Goal: Transaction & Acquisition: Purchase product/service

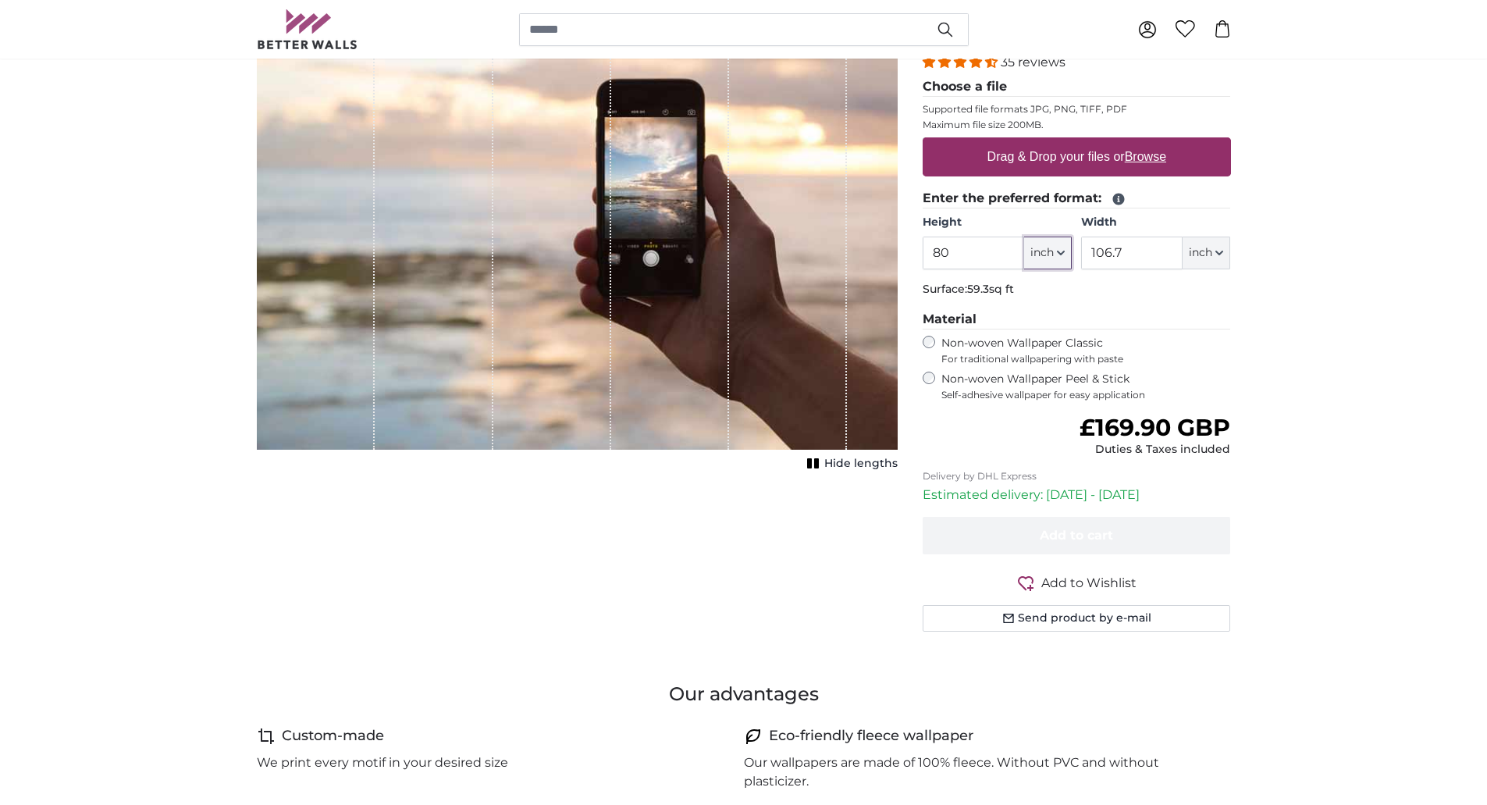
click at [1057, 254] on icon "button" at bounding box center [1061, 253] width 8 height 8
click at [1055, 292] on link "Centimeter (cm)" at bounding box center [1047, 295] width 137 height 28
type input "203.2"
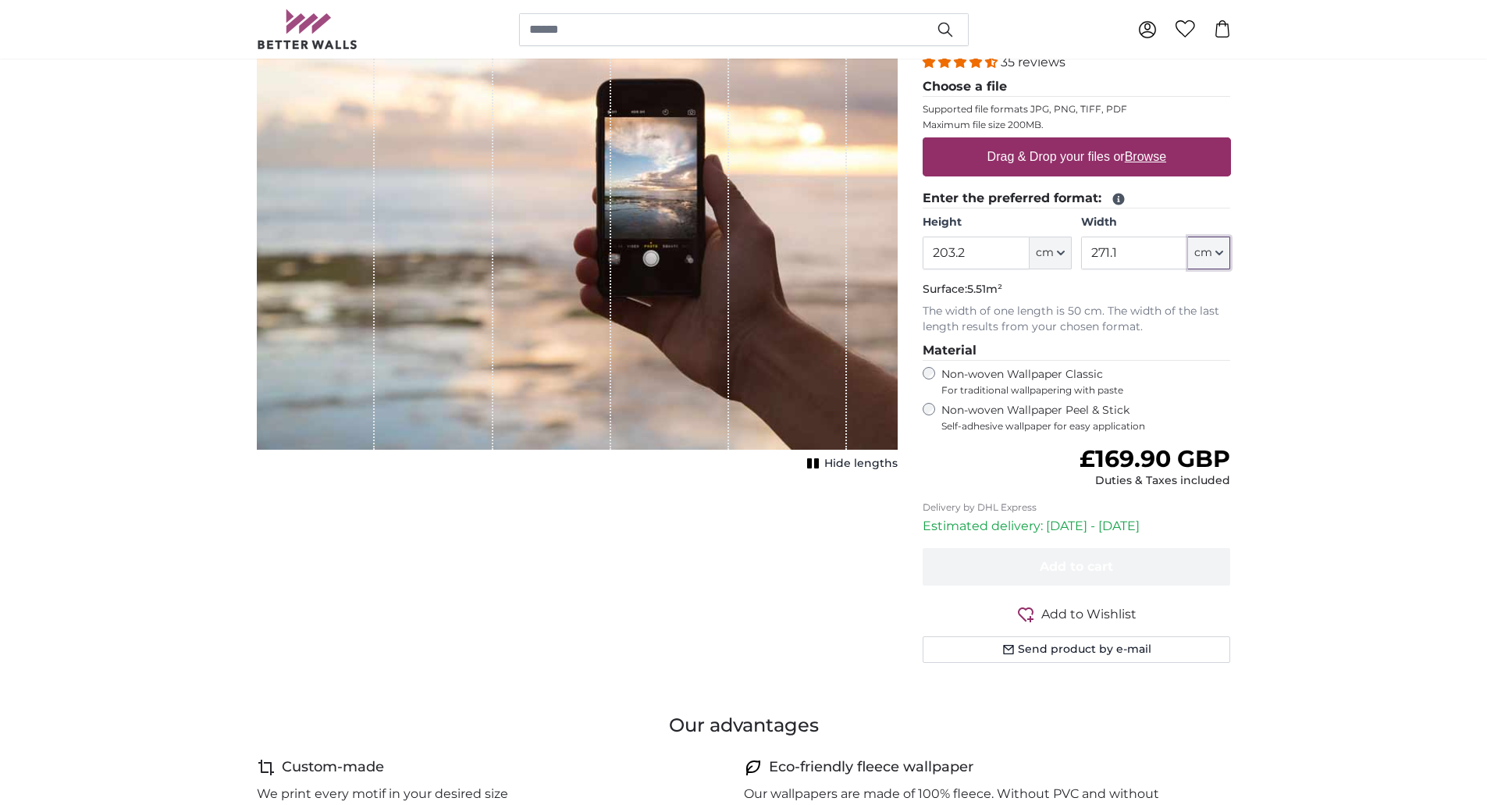
click at [1217, 255] on icon "button" at bounding box center [1219, 253] width 8 height 8
click at [1207, 299] on link "Centimeter (cm)" at bounding box center [1209, 295] width 137 height 28
drag, startPoint x: 1133, startPoint y: 261, endPoint x: 843, endPoint y: 261, distance: 290.4
click at [843, 261] on product-detail "Cancel Crop image Hide lengths Personalised Wall Mural Photo Wallpaper Nr. WQ55…" at bounding box center [743, 322] width 999 height 756
type input "300"
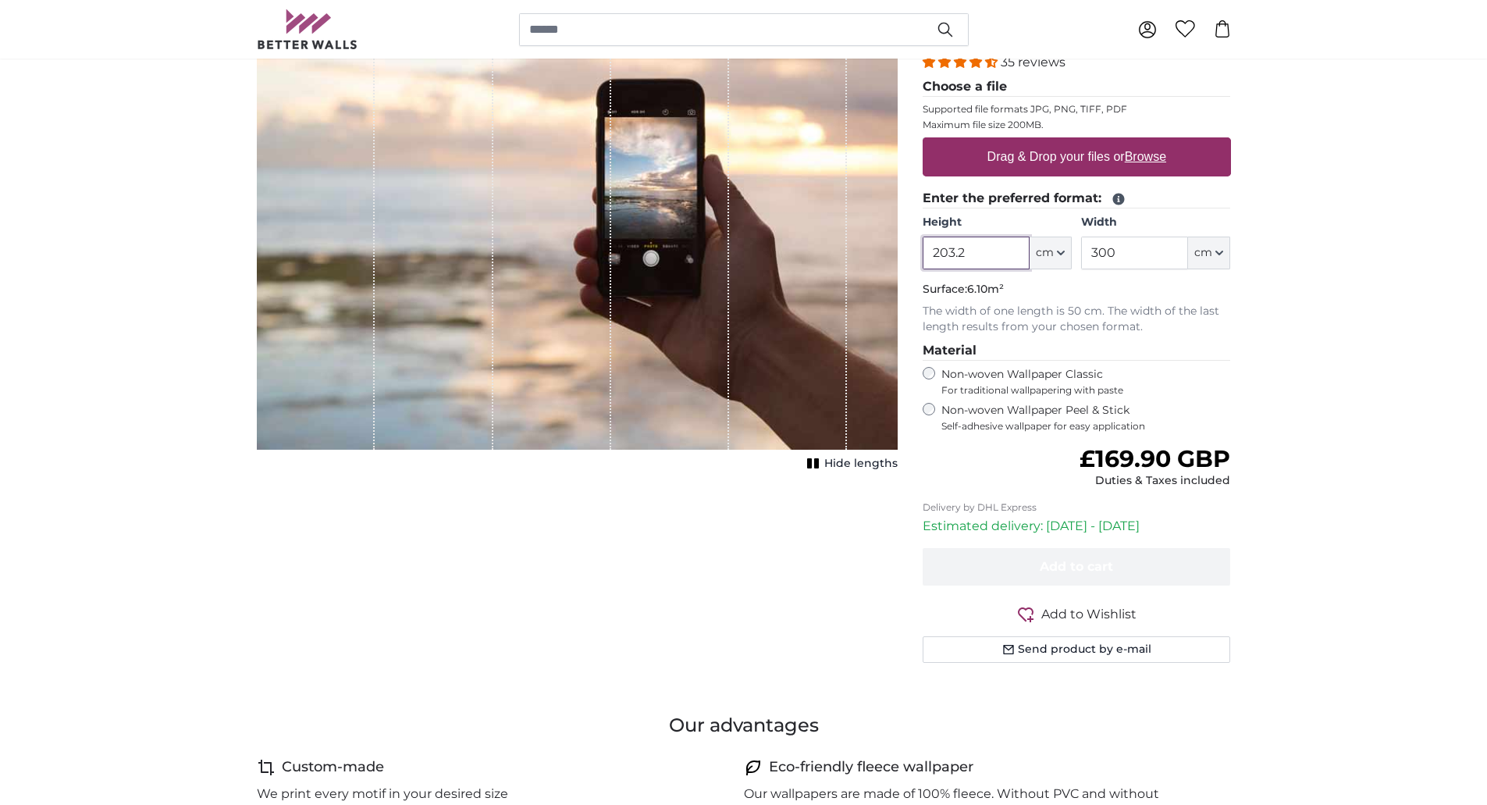
drag, startPoint x: 994, startPoint y: 260, endPoint x: 695, endPoint y: 263, distance: 299.7
click at [695, 263] on product-detail "Cancel Crop image Hide lengths Personalised Wall Mural Photo Wallpaper Nr. WQ55…" at bounding box center [743, 322] width 999 height 756
type input "220"
click at [972, 379] on label "Non-woven Wallpaper Classic For traditional wallpapering with paste" at bounding box center [1086, 382] width 290 height 30
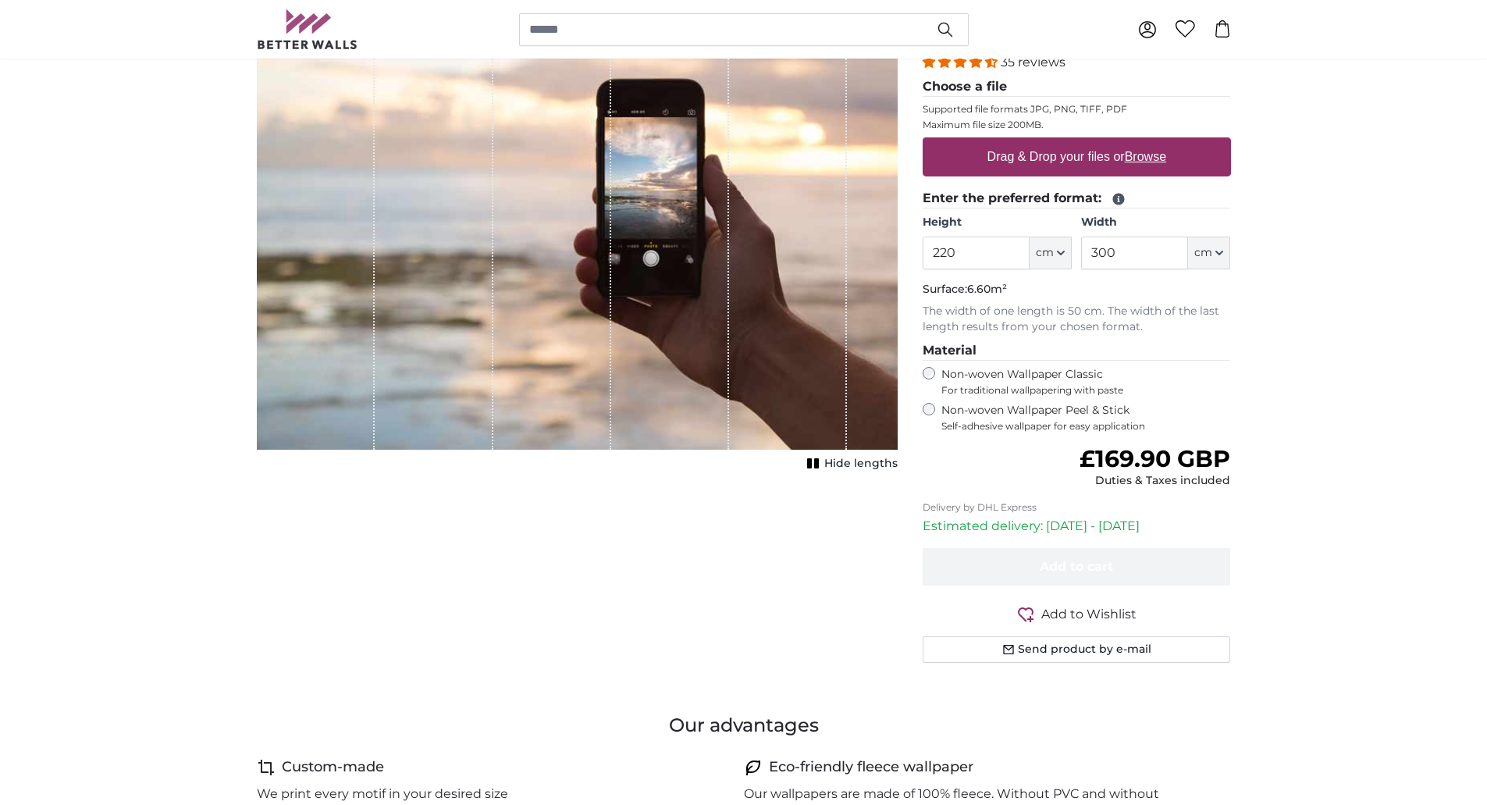
click at [991, 422] on span "Self-adhesive wallpaper for easy application" at bounding box center [1086, 426] width 290 height 12
click at [953, 371] on label "Non-woven Wallpaper Classic For traditional wallpapering with paste" at bounding box center [1086, 382] width 290 height 30
